Goal: Task Accomplishment & Management: Use online tool/utility

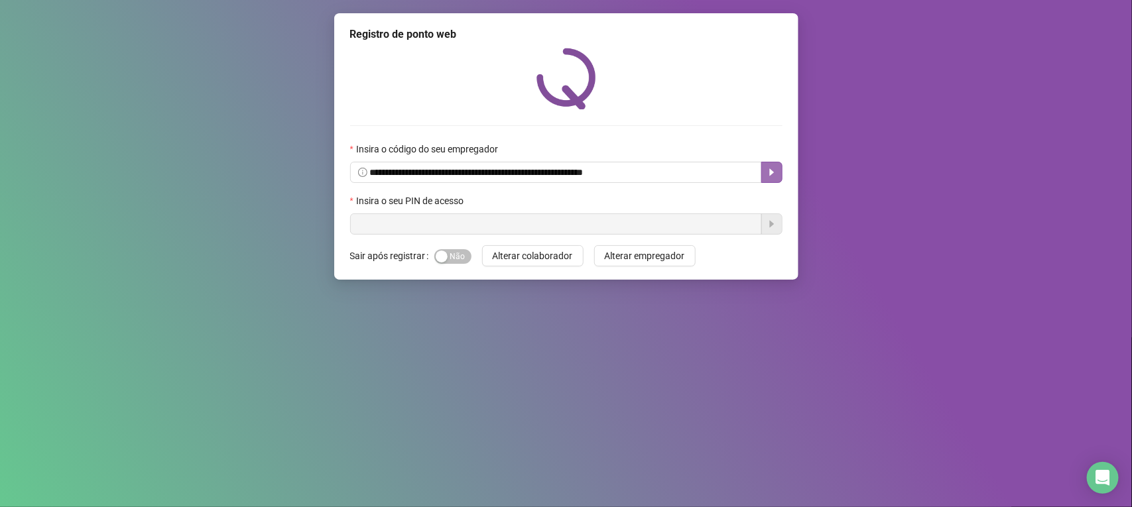
click at [768, 170] on icon "caret-right" at bounding box center [771, 172] width 11 height 11
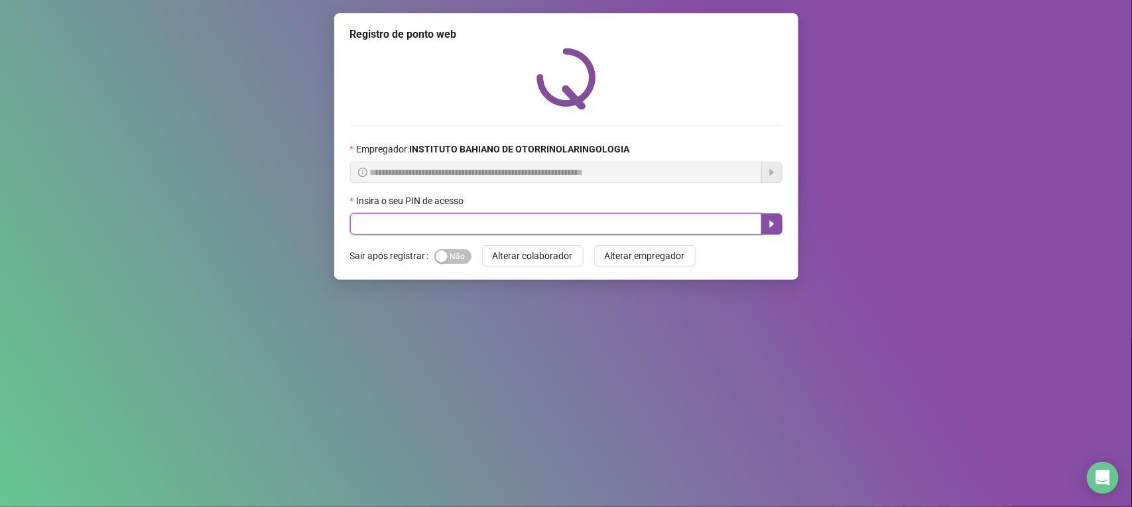
click at [473, 227] on input "text" at bounding box center [556, 223] width 412 height 21
type input "****"
click at [778, 219] on button "button" at bounding box center [771, 223] width 21 height 21
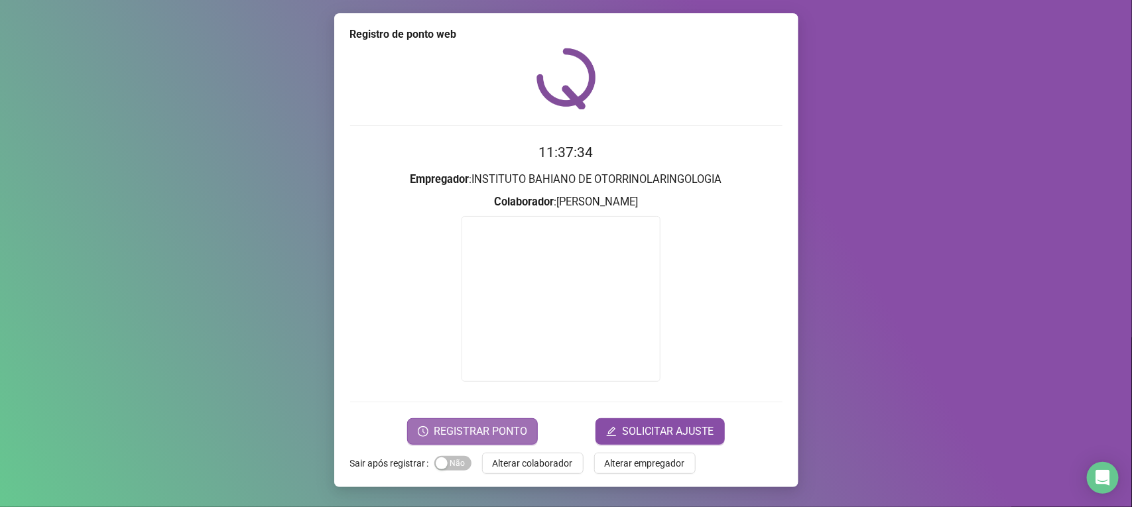
click at [502, 422] on button "REGISTRAR PONTO" at bounding box center [472, 431] width 131 height 27
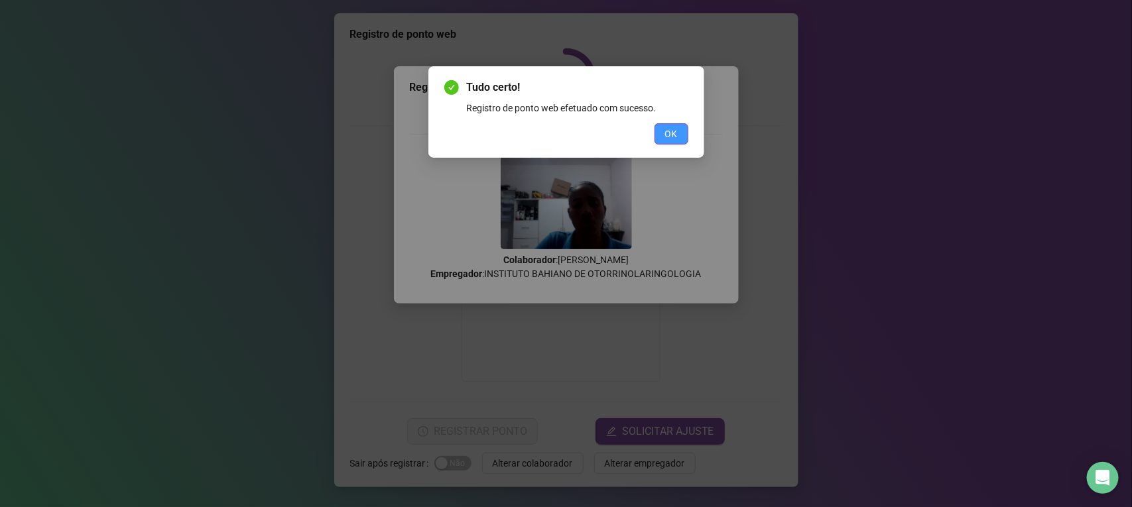
click at [680, 130] on button "OK" at bounding box center [671, 133] width 34 height 21
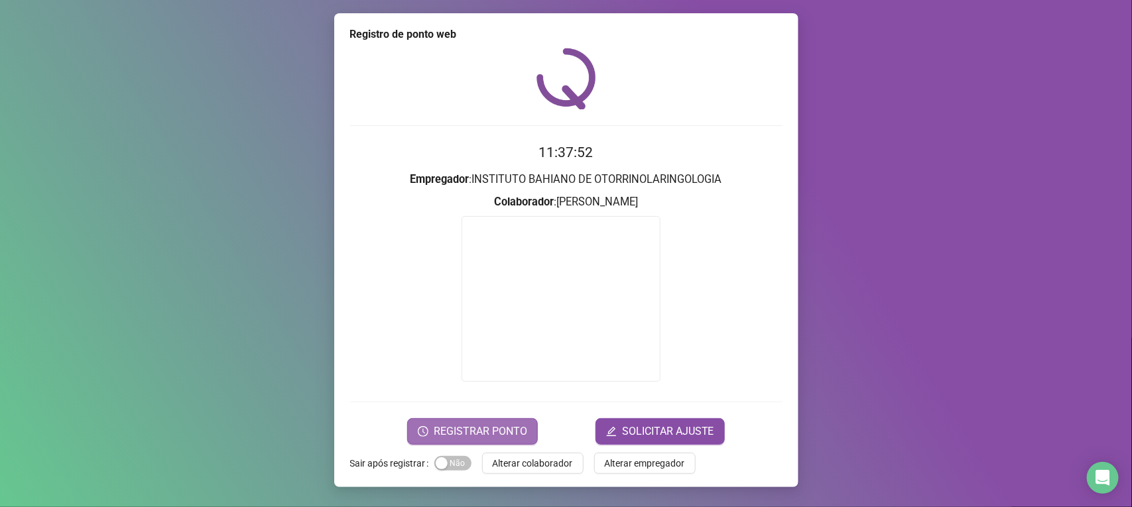
click at [491, 433] on span "REGISTRAR PONTO" at bounding box center [480, 432] width 93 height 16
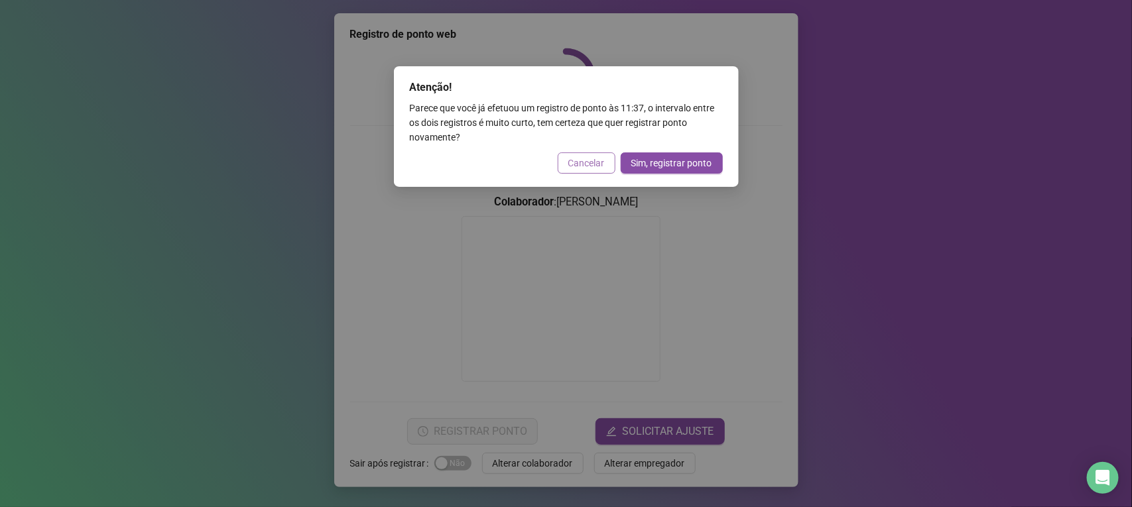
click at [590, 170] on span "Cancelar" at bounding box center [586, 163] width 36 height 15
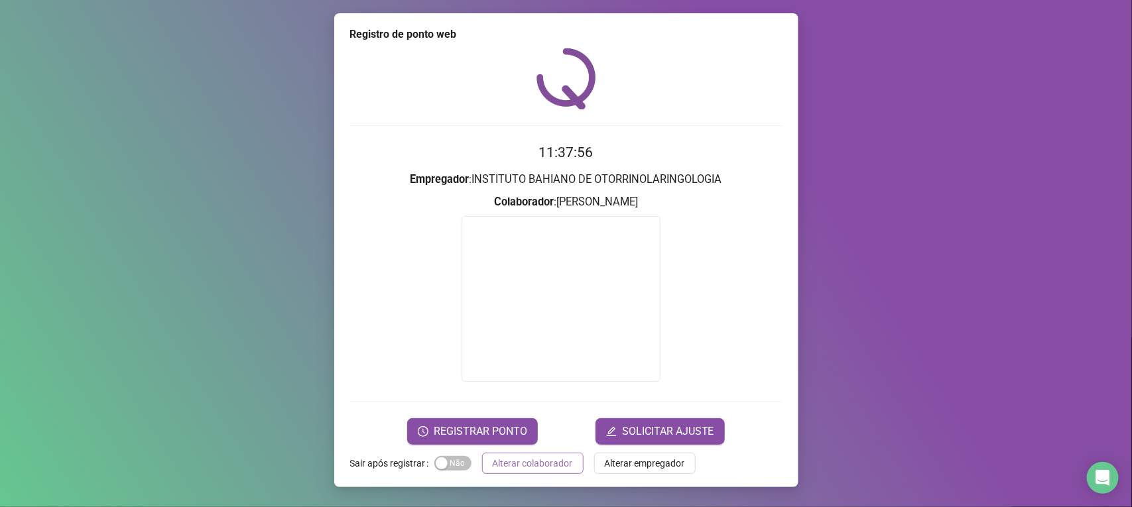
click at [514, 456] on span "Alterar colaborador" at bounding box center [533, 463] width 80 height 15
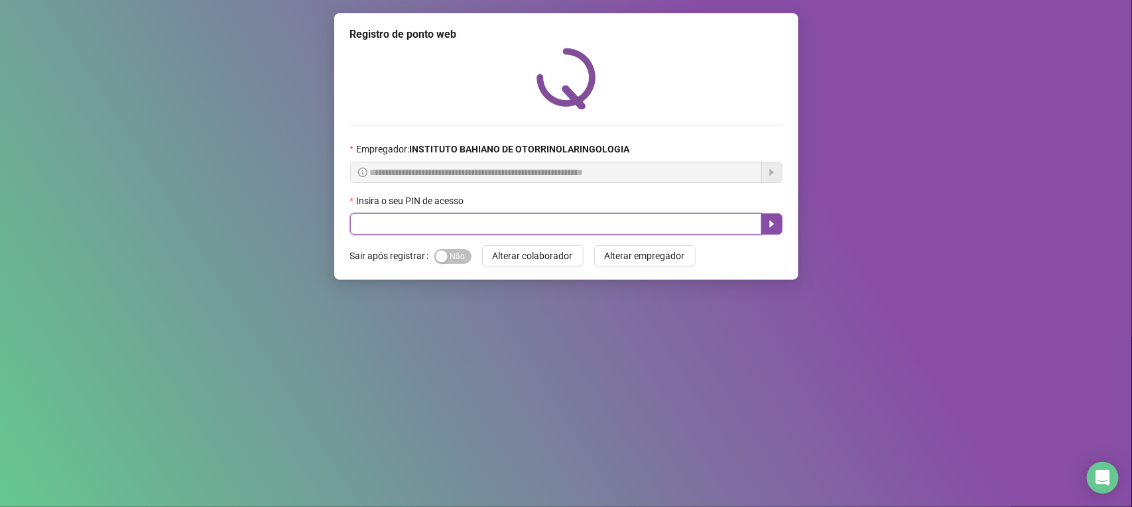
click at [353, 226] on input "text" at bounding box center [556, 223] width 412 height 21
click at [769, 222] on icon "caret-right" at bounding box center [771, 224] width 11 height 11
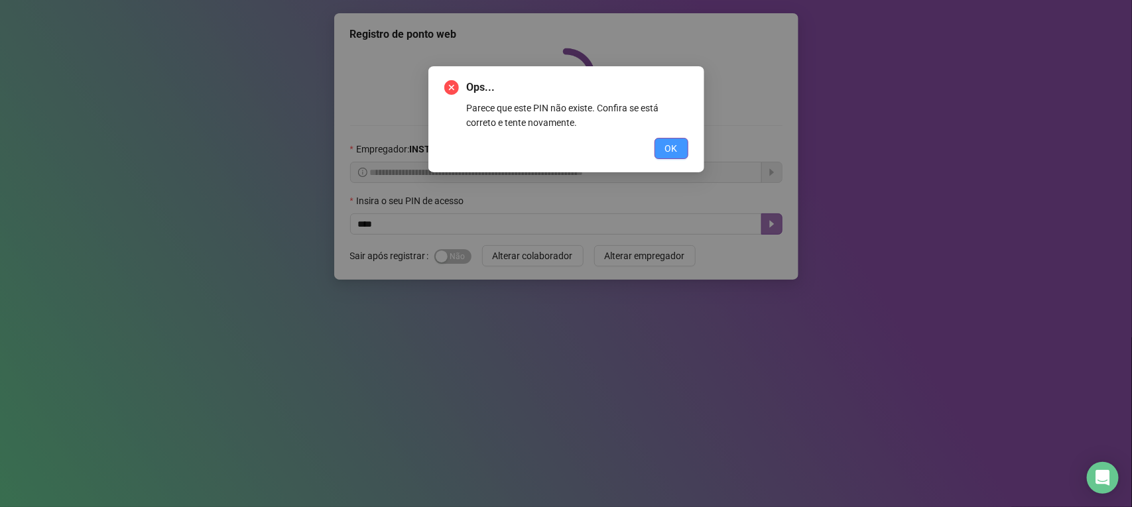
click at [667, 143] on span "OK" at bounding box center [671, 148] width 13 height 15
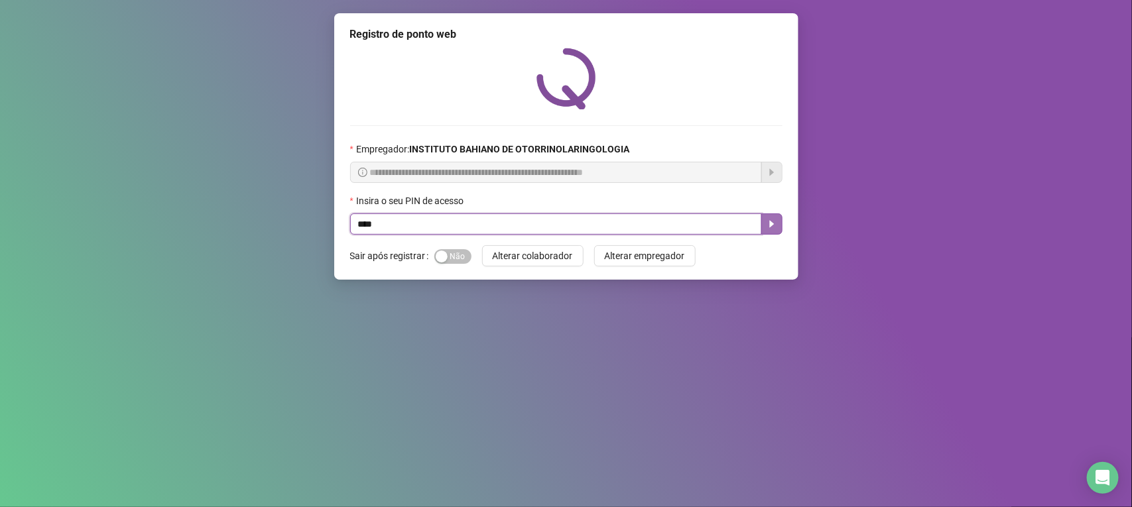
click at [769, 221] on icon "caret-right" at bounding box center [771, 224] width 11 height 11
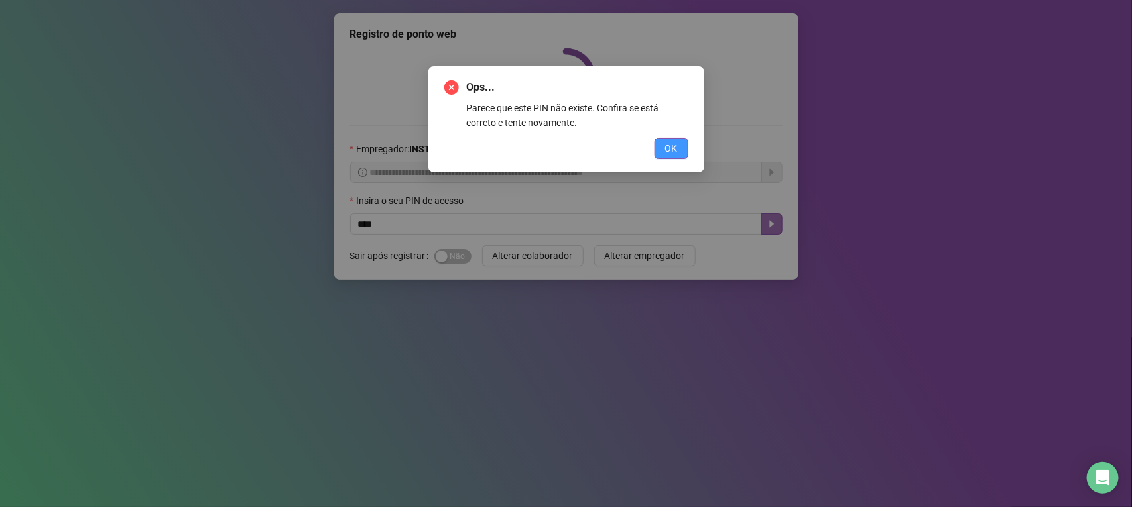
click at [666, 140] on button "OK" at bounding box center [671, 148] width 34 height 21
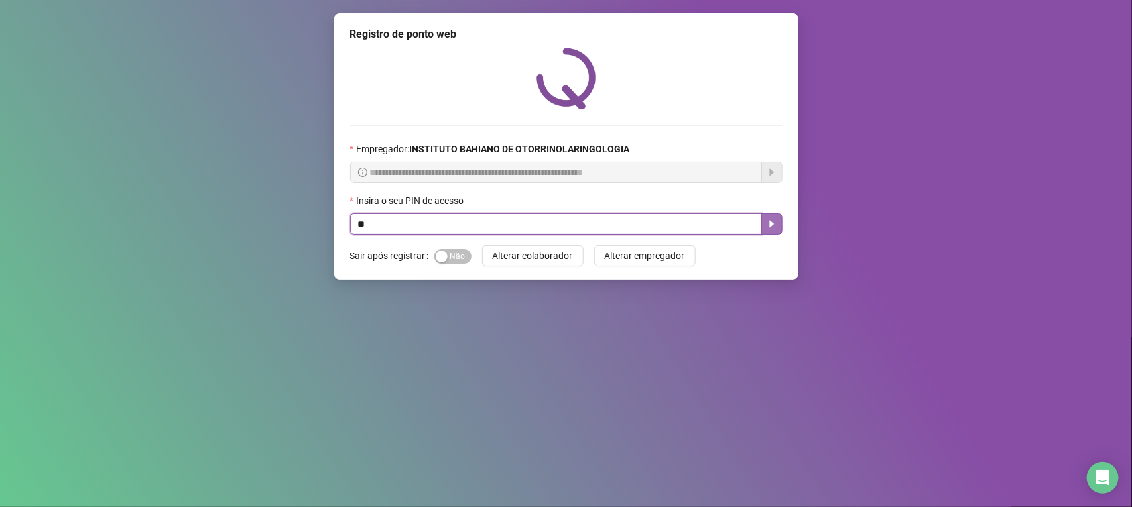
type input "*"
click at [771, 229] on icon "caret-right" at bounding box center [771, 224] width 11 height 11
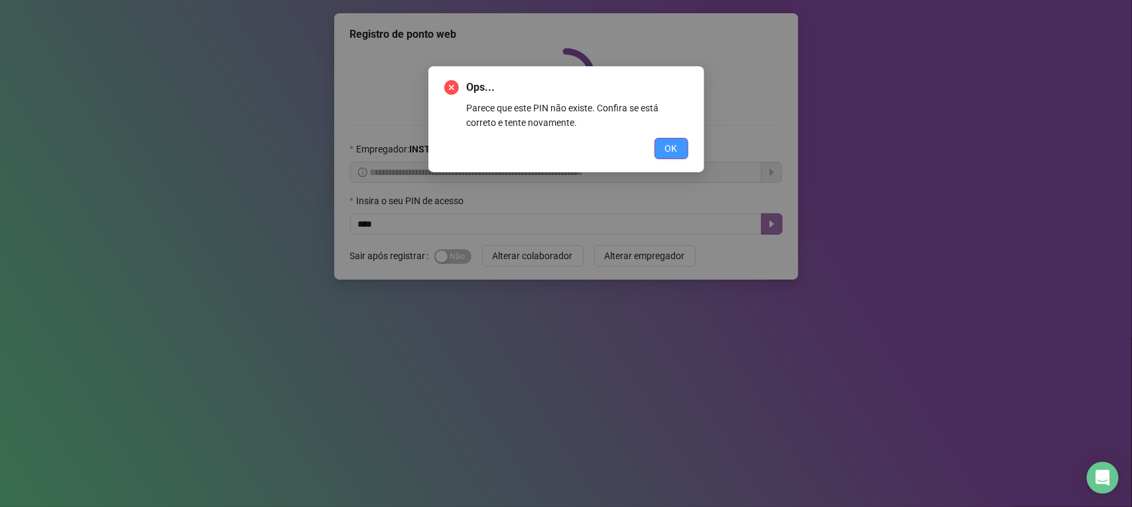
click at [673, 150] on span "OK" at bounding box center [671, 148] width 13 height 15
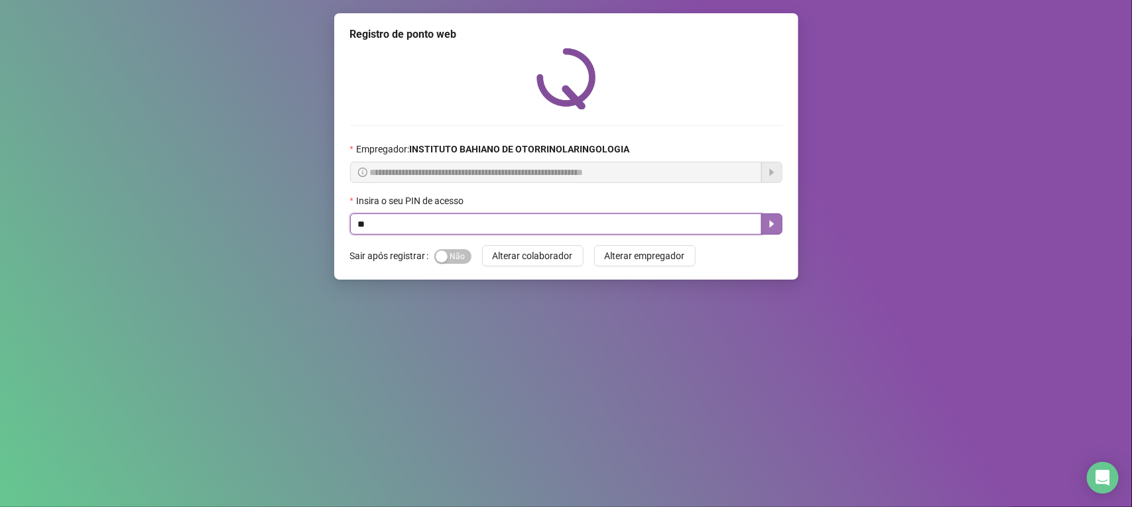
type input "*"
type input "****"
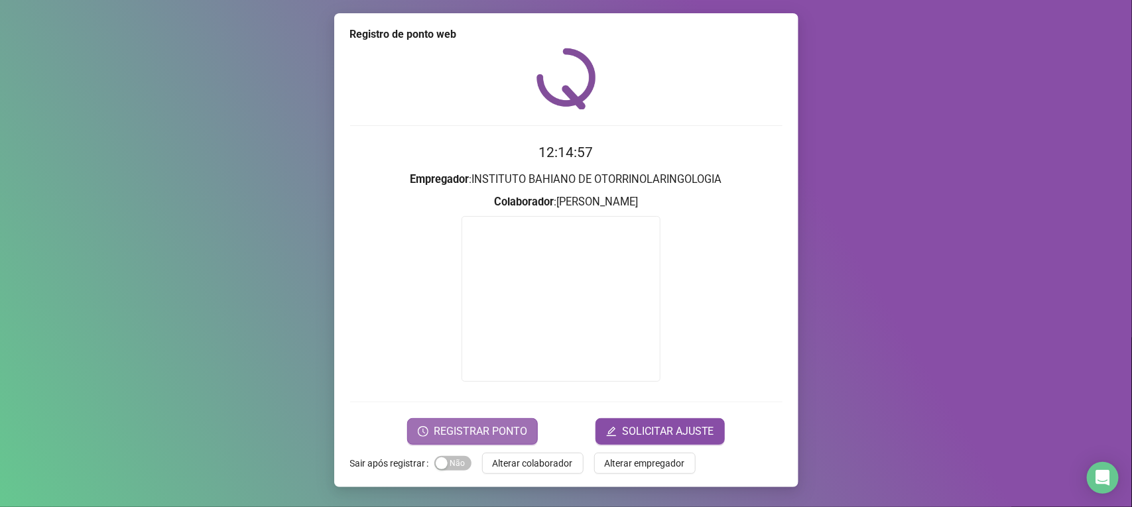
click at [504, 434] on span "REGISTRAR PONTO" at bounding box center [480, 432] width 93 height 16
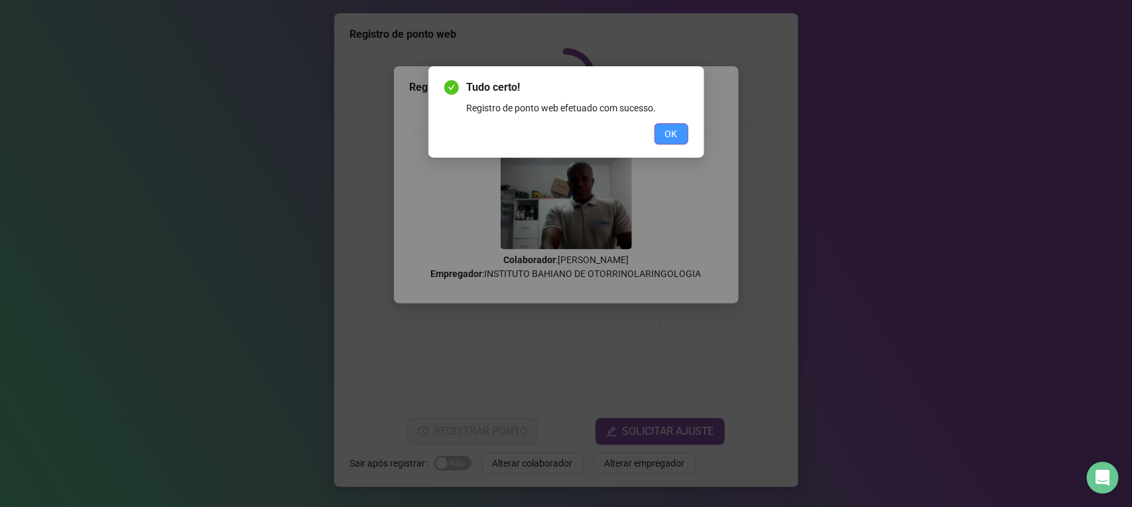
click at [668, 134] on span "OK" at bounding box center [671, 134] width 13 height 15
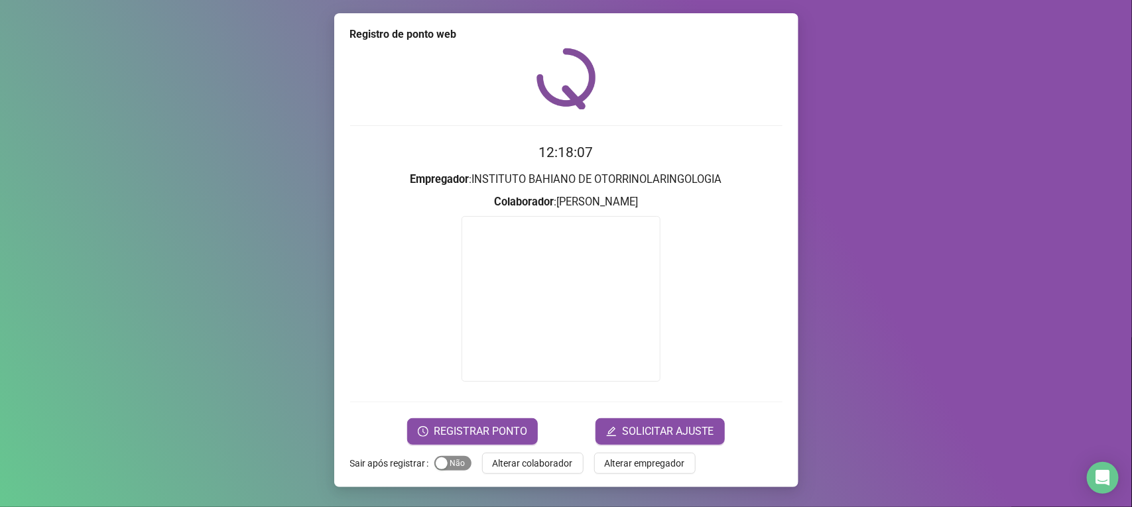
click at [455, 464] on span "Sim Não" at bounding box center [452, 463] width 37 height 15
click at [501, 461] on span "Alterar colaborador" at bounding box center [533, 463] width 80 height 15
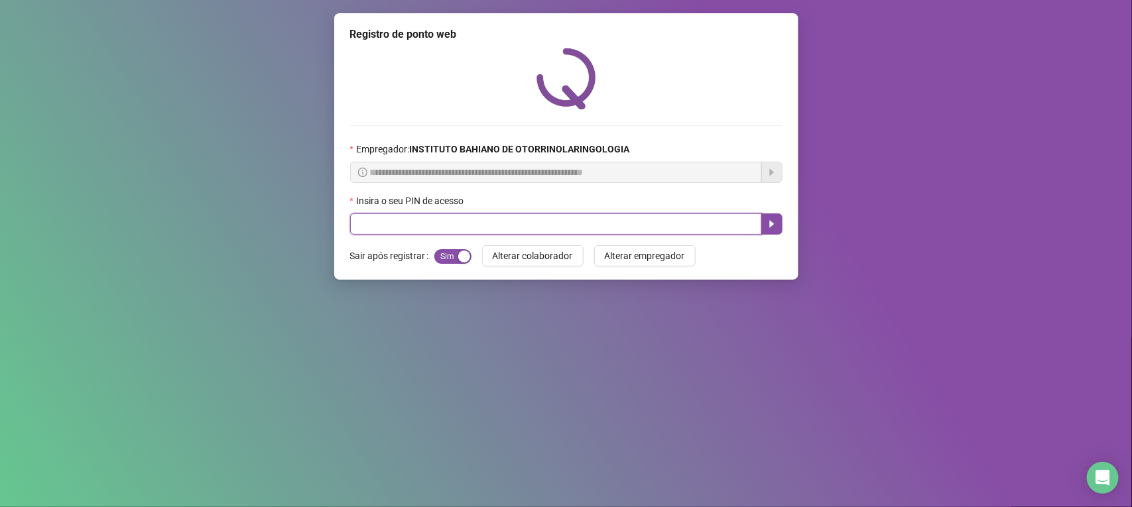
click at [495, 226] on input "text" at bounding box center [556, 223] width 412 height 21
type input "****"
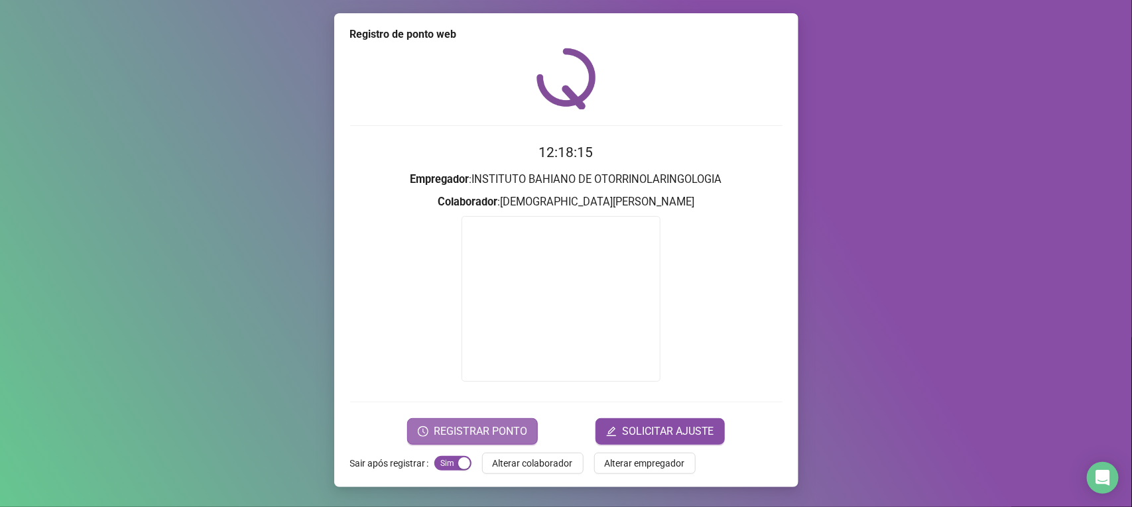
click at [487, 426] on span "REGISTRAR PONTO" at bounding box center [480, 432] width 93 height 16
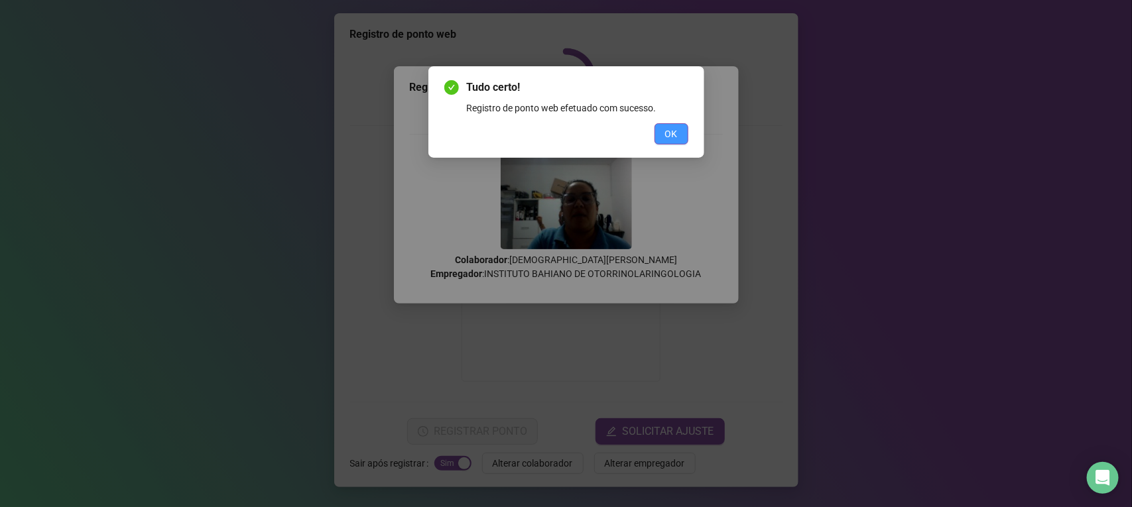
click at [666, 127] on span "OK" at bounding box center [671, 134] width 13 height 15
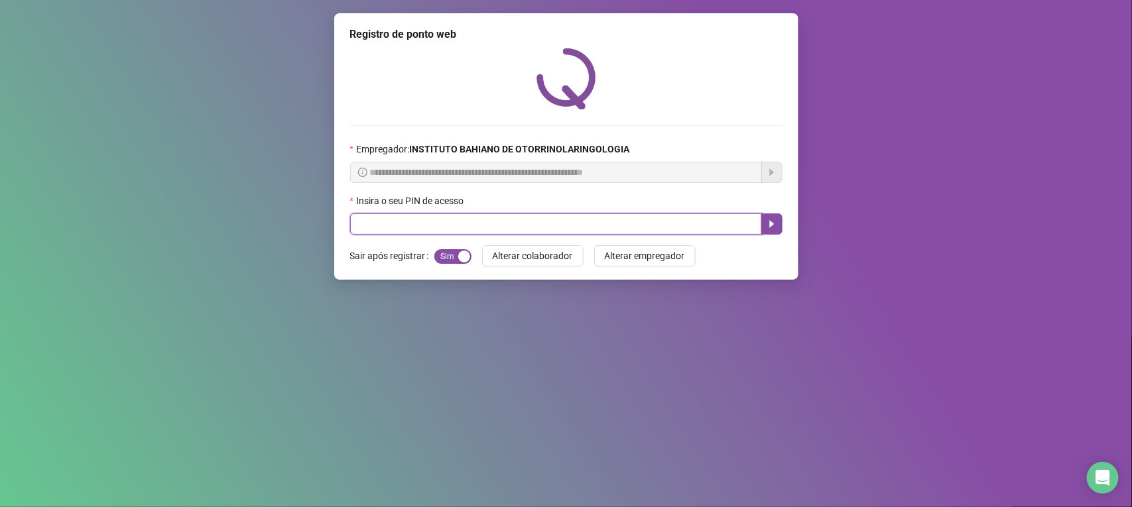
click at [597, 231] on input "text" at bounding box center [556, 223] width 412 height 21
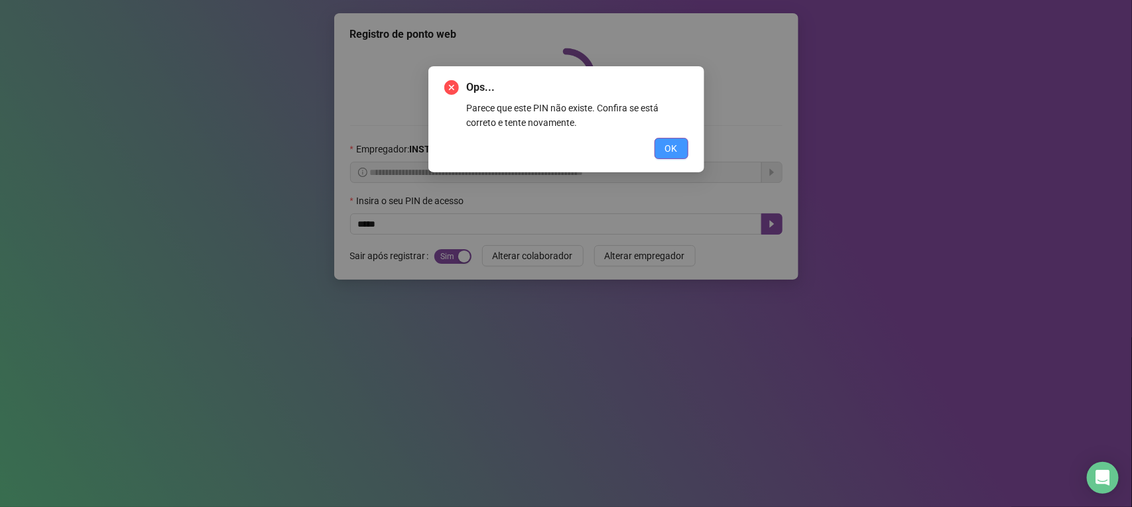
click at [673, 141] on span "OK" at bounding box center [671, 148] width 13 height 15
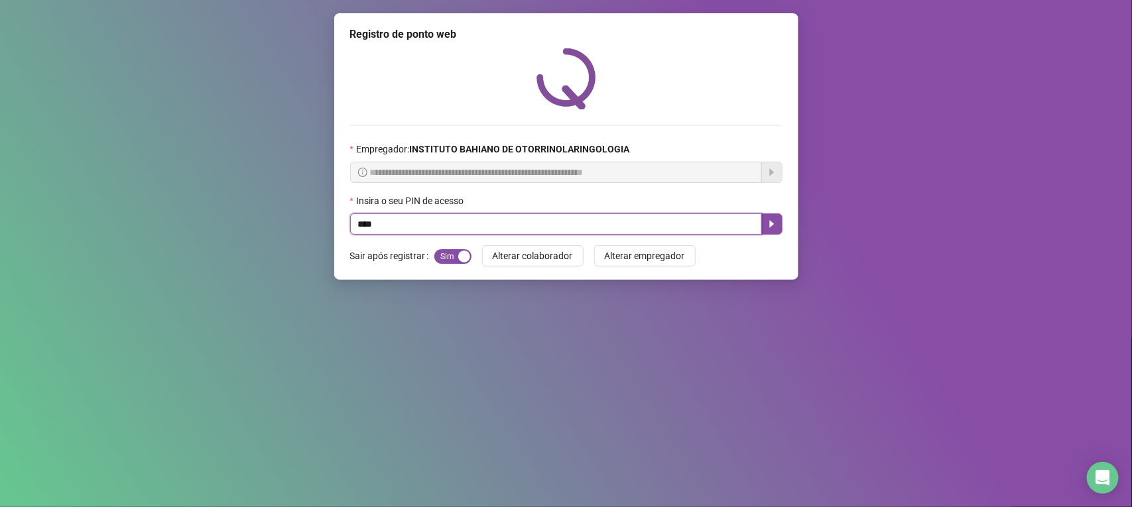
type input "****"
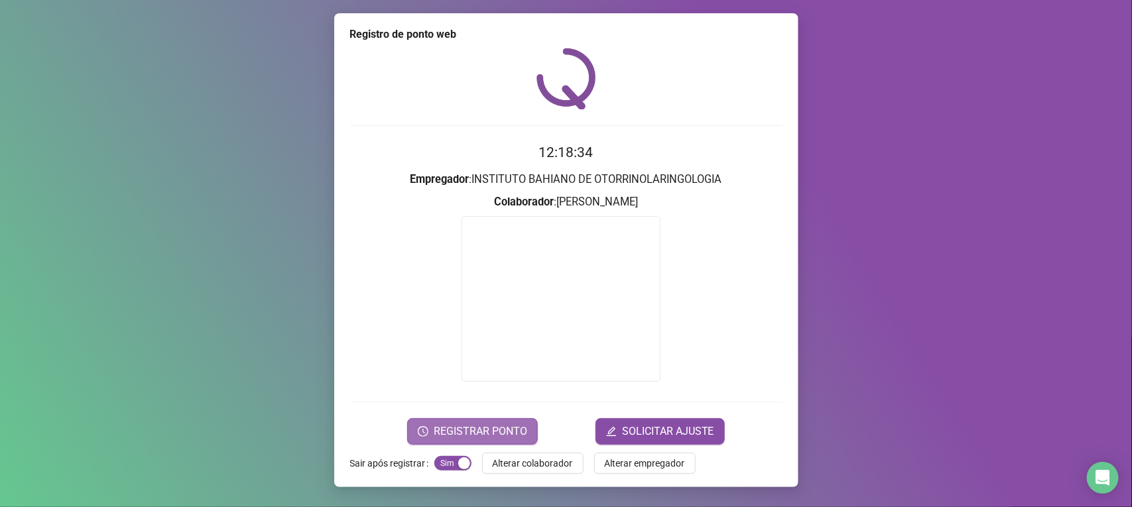
click at [491, 430] on span "REGISTRAR PONTO" at bounding box center [480, 432] width 93 height 16
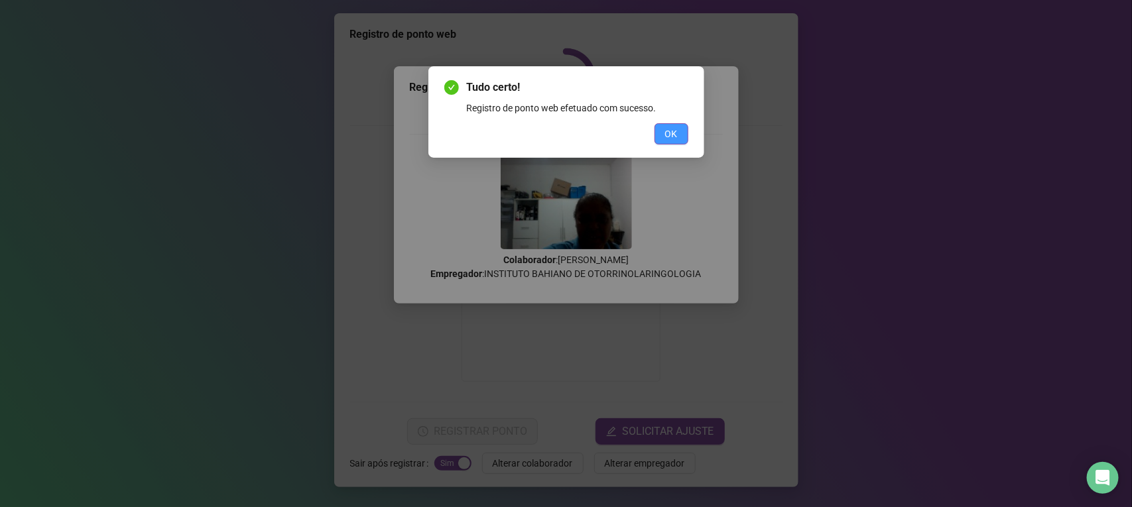
click at [670, 125] on button "OK" at bounding box center [671, 133] width 34 height 21
